Goal: Information Seeking & Learning: Learn about a topic

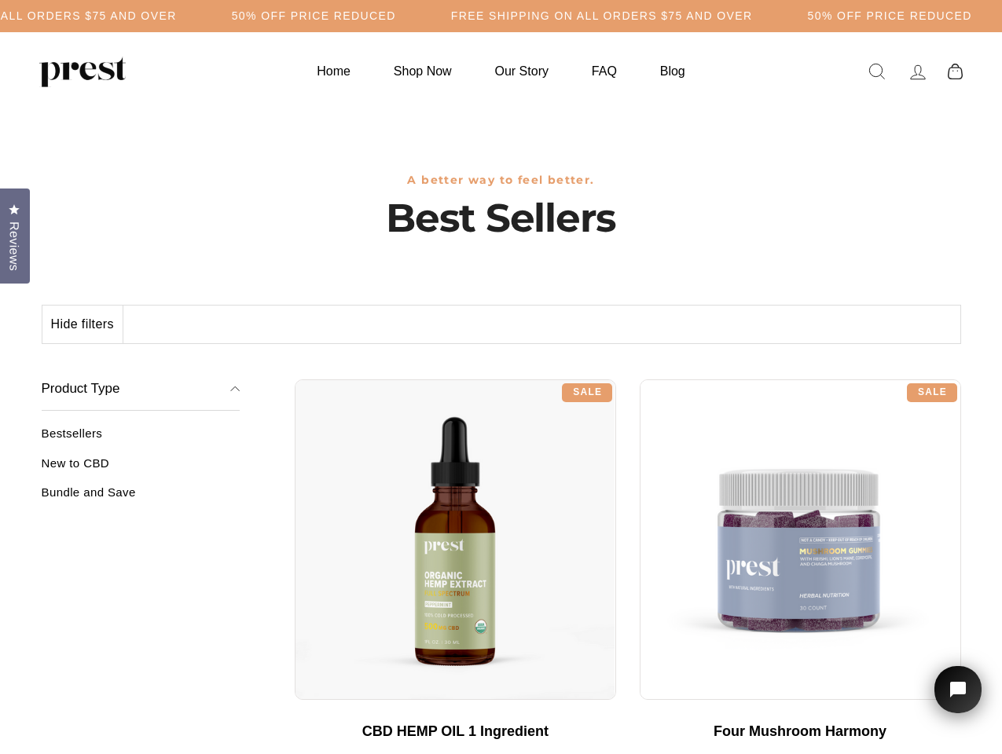
click at [501, 377] on div "**********" at bounding box center [628, 374] width 666 height 12
click at [480, 16] on h5 "Free Shipping on all orders $75 and over" at bounding box center [329, 15] width 302 height 13
click at [83, 325] on button "Hide filters" at bounding box center [82, 325] width 81 height 38
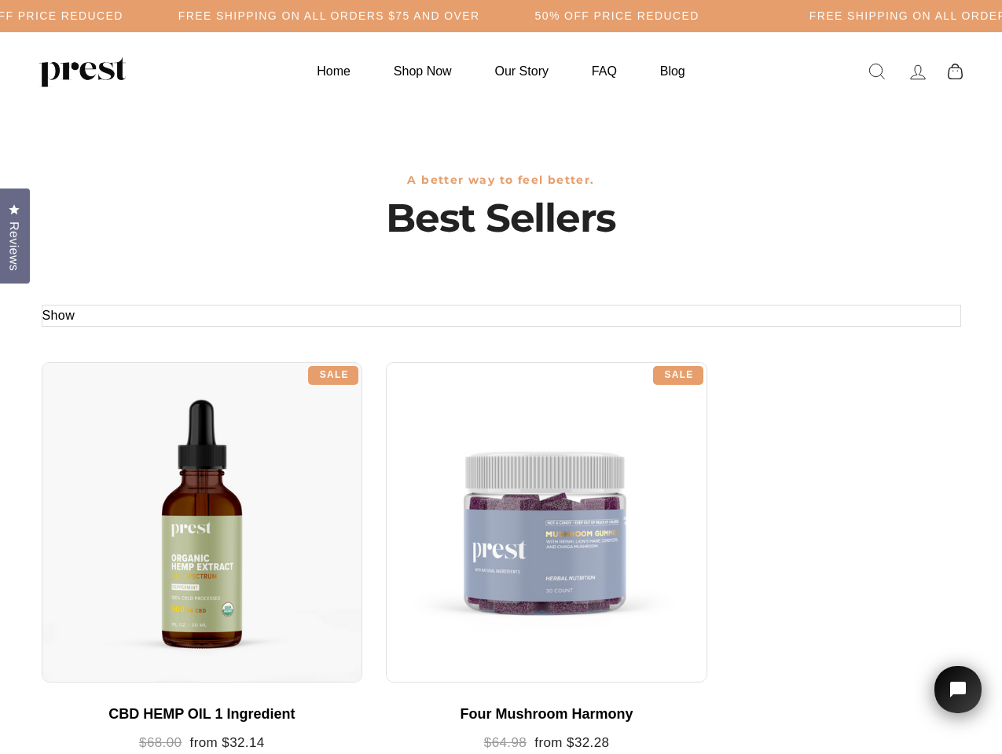
click at [141, 469] on div at bounding box center [202, 522] width 321 height 321
click at [141, 498] on div at bounding box center [202, 522] width 321 height 321
click at [15, 234] on span "Reviews" at bounding box center [14, 247] width 20 height 50
click at [958, 690] on icon "Open chat widget" at bounding box center [967, 690] width 24 height 24
